Goal: Task Accomplishment & Management: Manage account settings

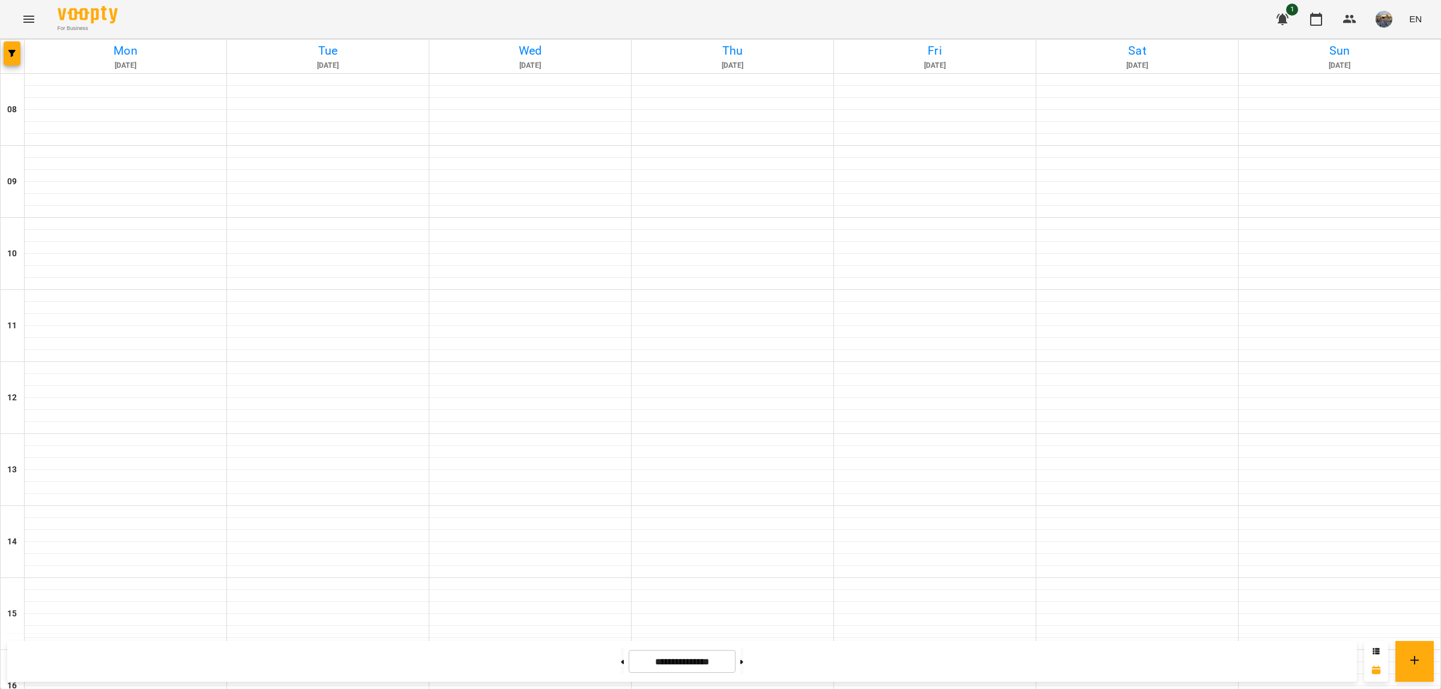
click at [28, 25] on icon "Menu" at bounding box center [29, 19] width 14 height 14
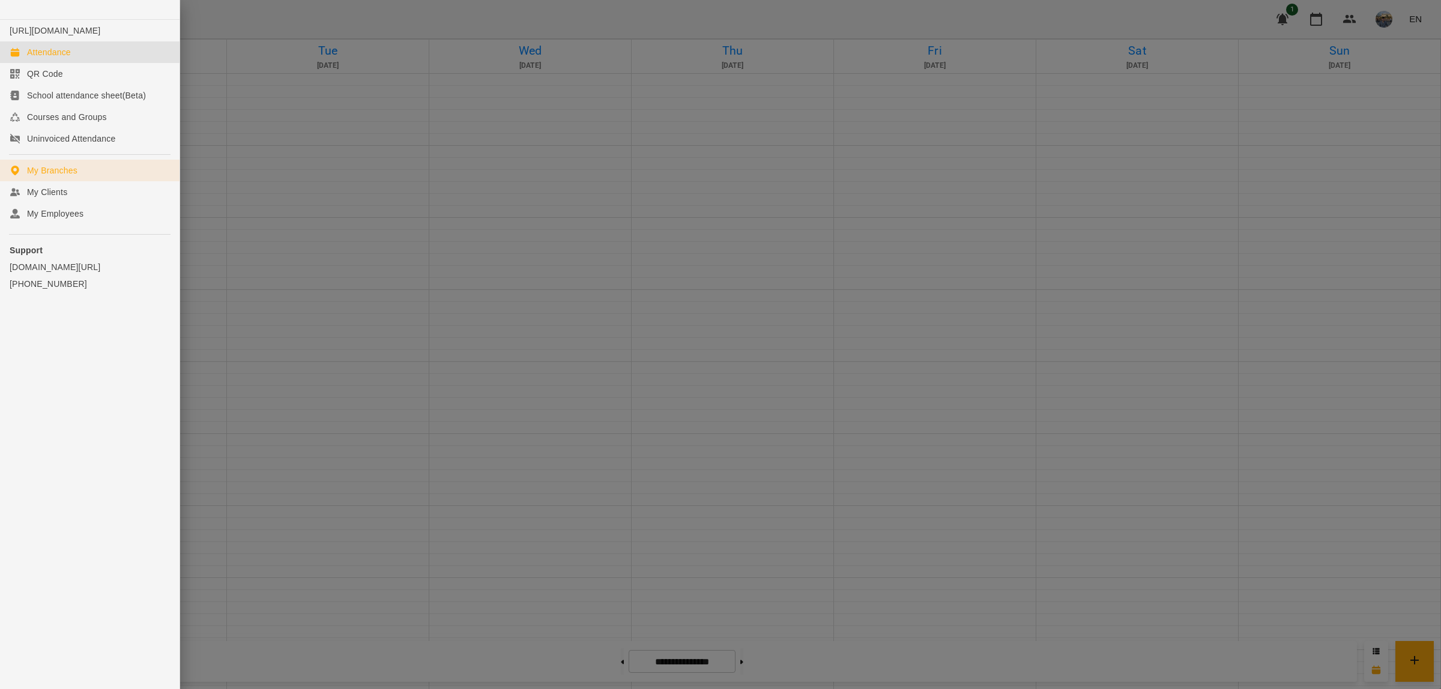
click at [90, 181] on link "My Branches" at bounding box center [90, 171] width 180 height 22
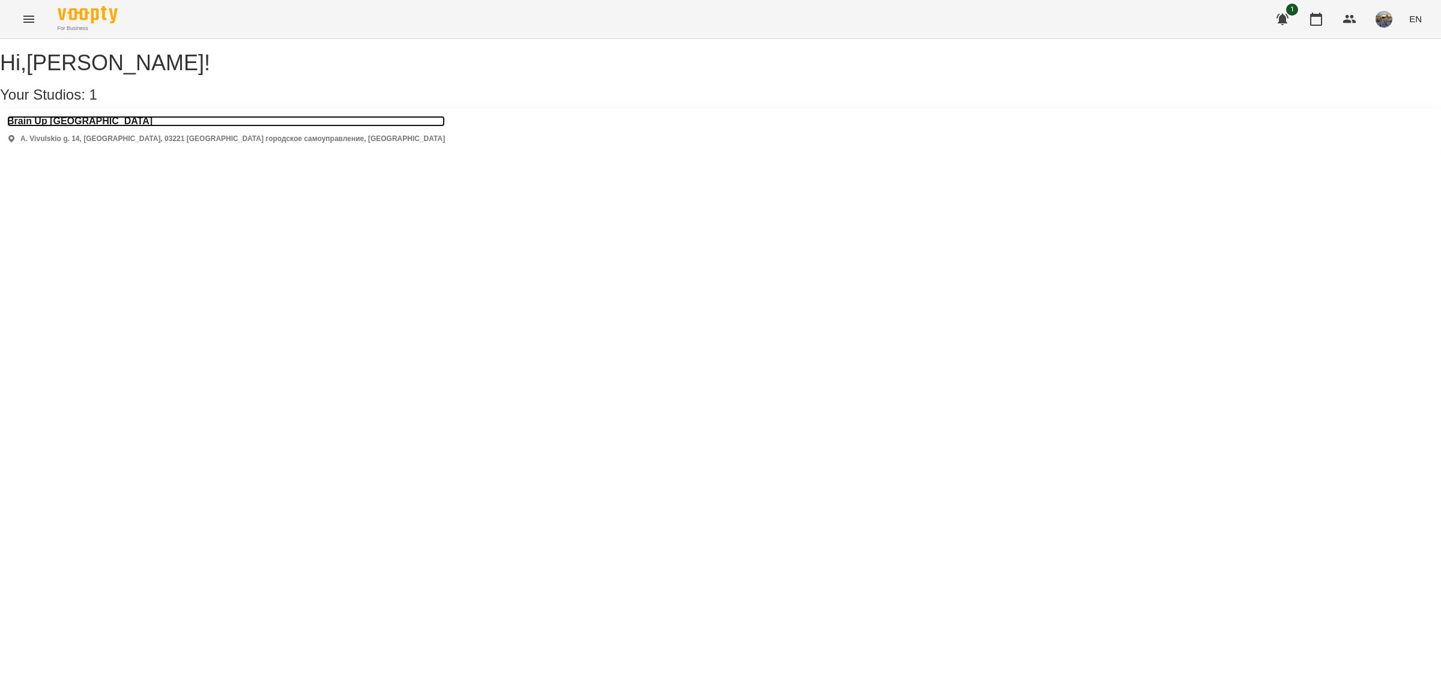
click at [73, 127] on h3 "Brain Up [GEOGRAPHIC_DATA]" at bounding box center [226, 121] width 438 height 11
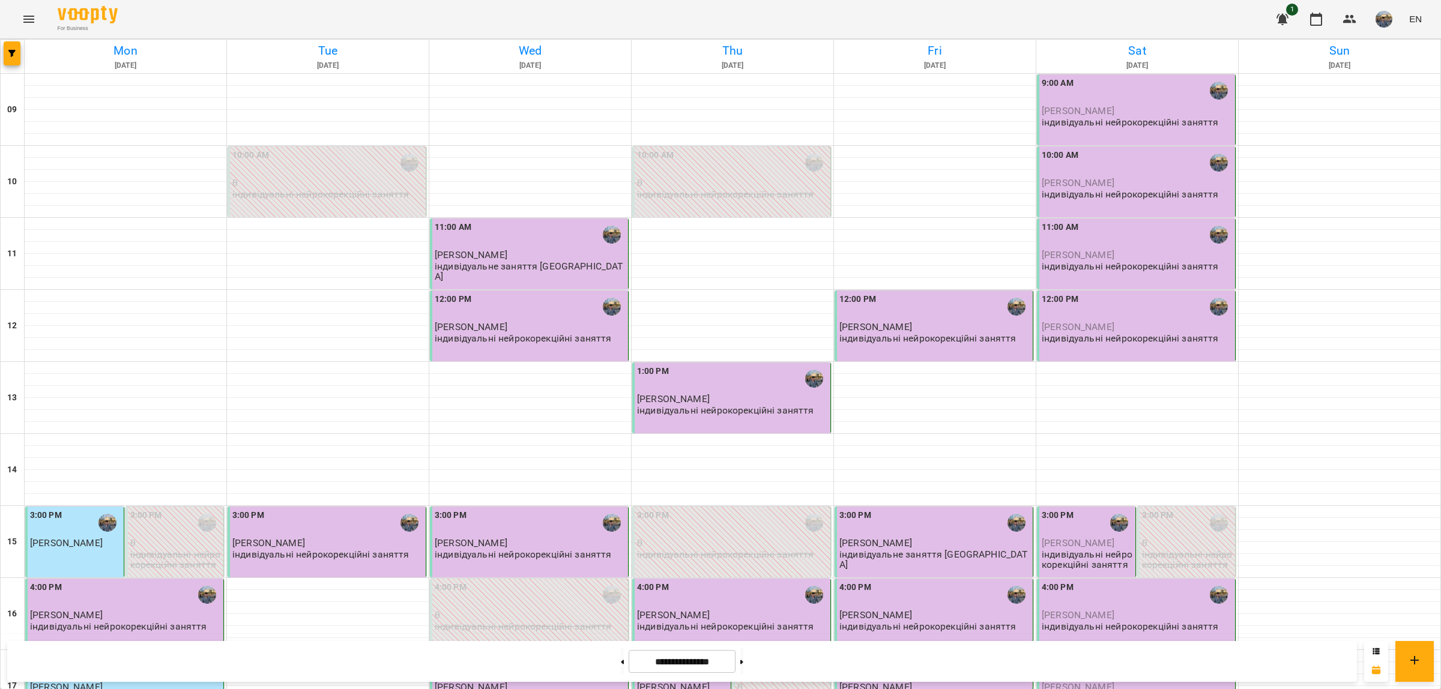
click at [623, 665] on div at bounding box center [622, 662] width 13 height 26
click at [621, 664] on button at bounding box center [622, 662] width 3 height 26
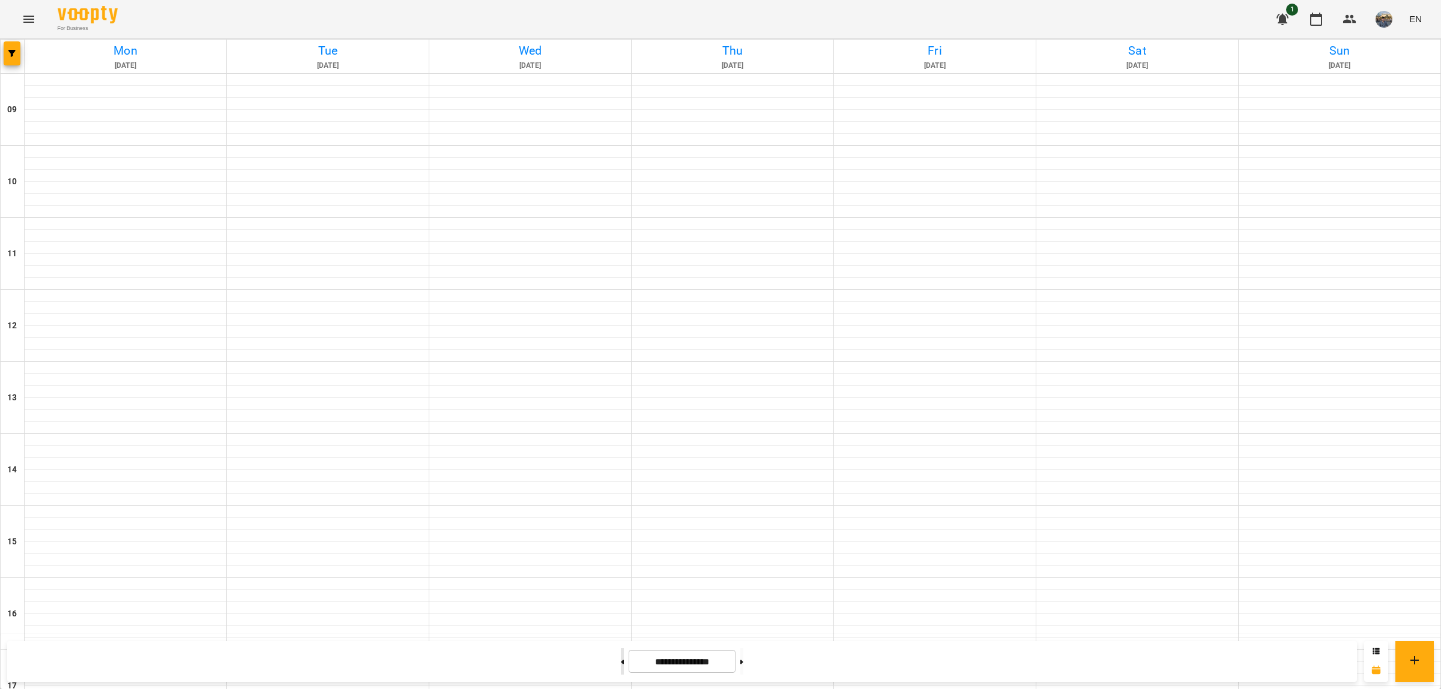
click at [621, 664] on button at bounding box center [622, 662] width 3 height 26
type input "**********"
click at [13, 20] on div "For Business 1 EN" at bounding box center [720, 19] width 1441 height 38
click at [28, 21] on icon "Menu" at bounding box center [29, 19] width 14 height 14
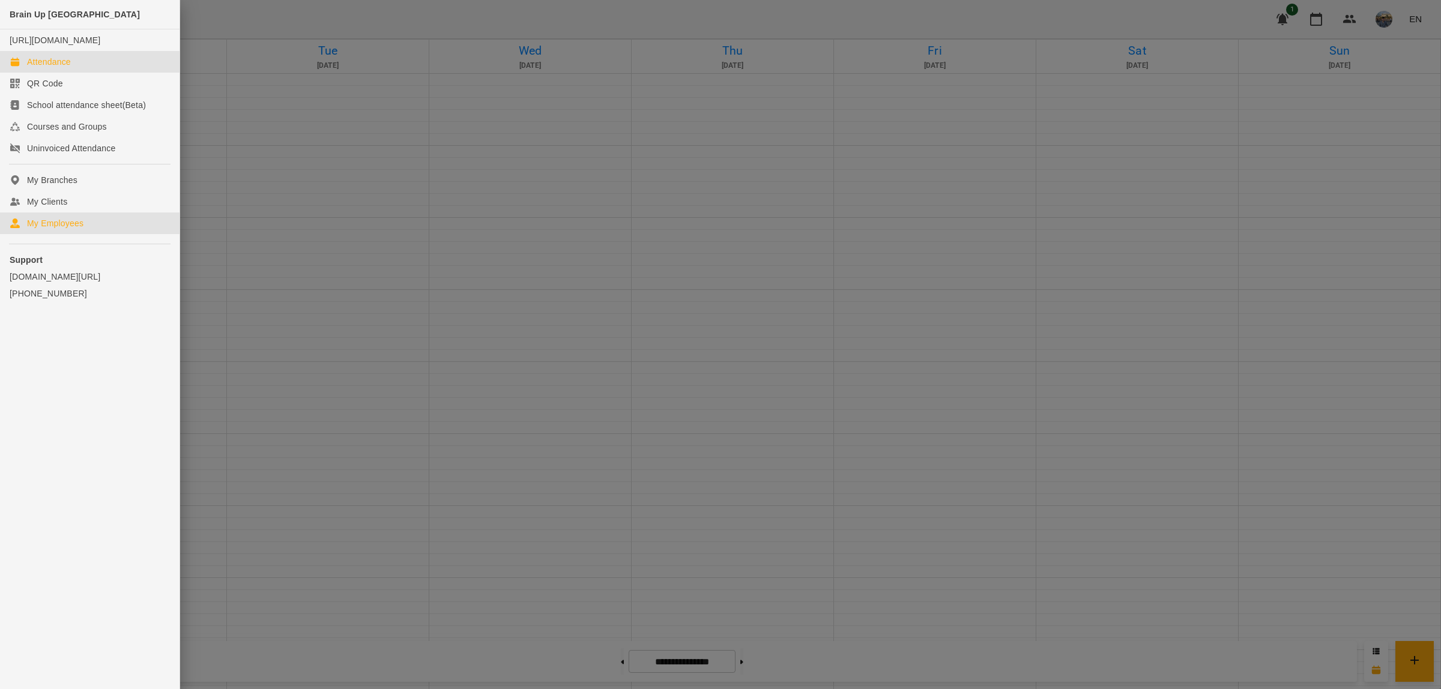
click at [60, 229] on div "My Employees" at bounding box center [55, 223] width 56 height 12
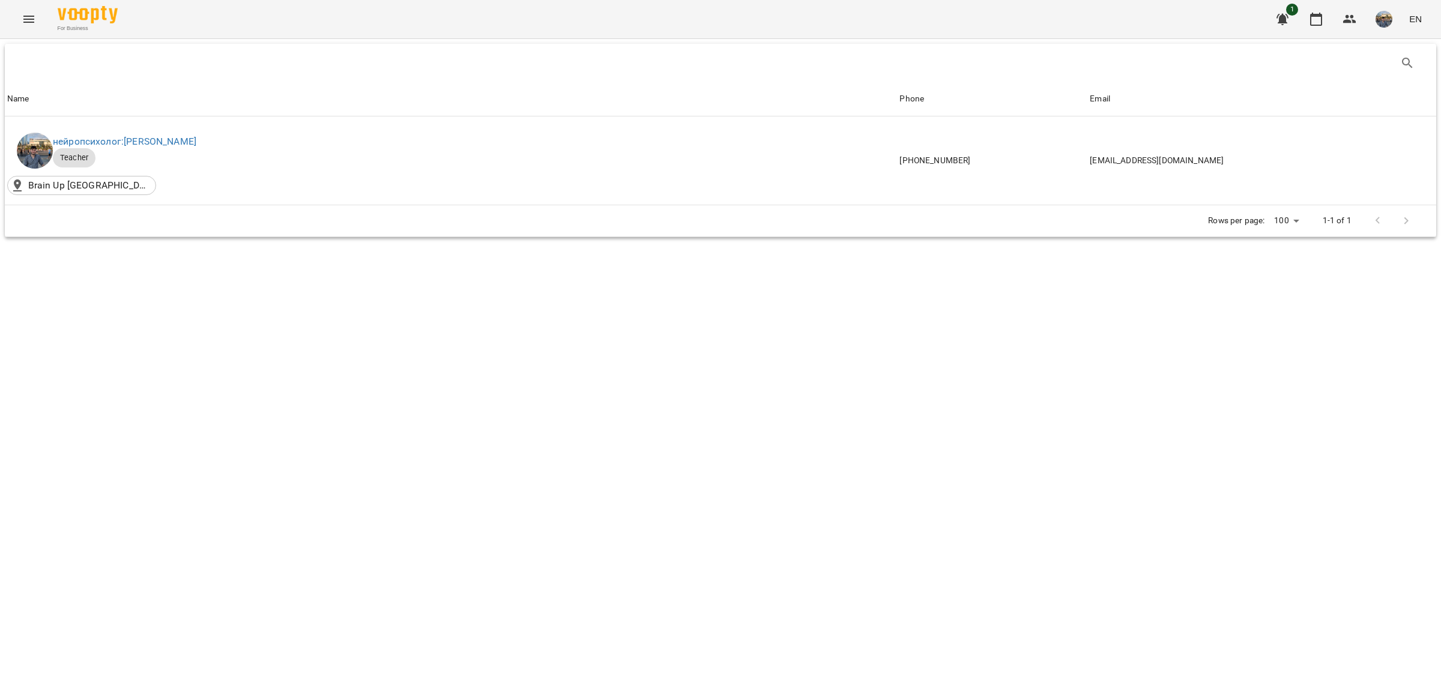
click at [22, 18] on icon "Menu" at bounding box center [29, 19] width 14 height 14
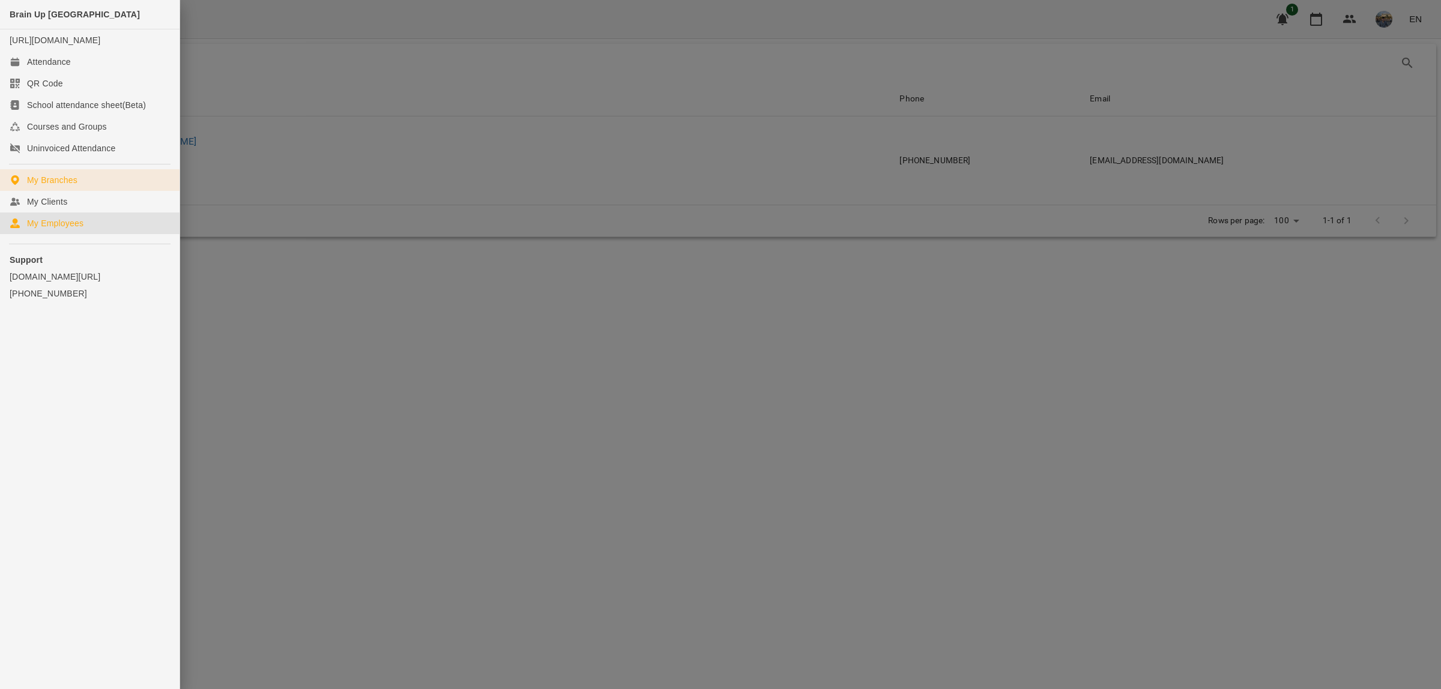
click at [76, 186] on div "My Branches" at bounding box center [52, 180] width 50 height 12
